Goal: Navigation & Orientation: Find specific page/section

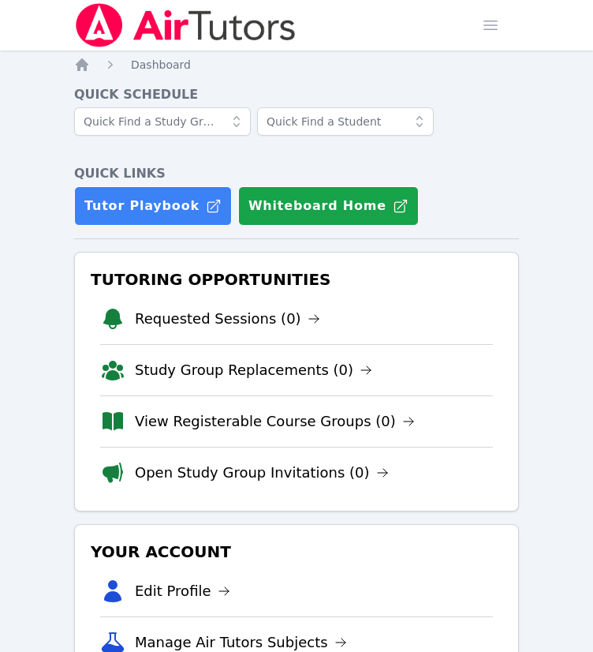
click at [475, 160] on div "Quick Schedule Quick Links Tutor Playbook Whiteboard Home" at bounding box center [296, 155] width 445 height 140
